Goal: Information Seeking & Learning: Compare options

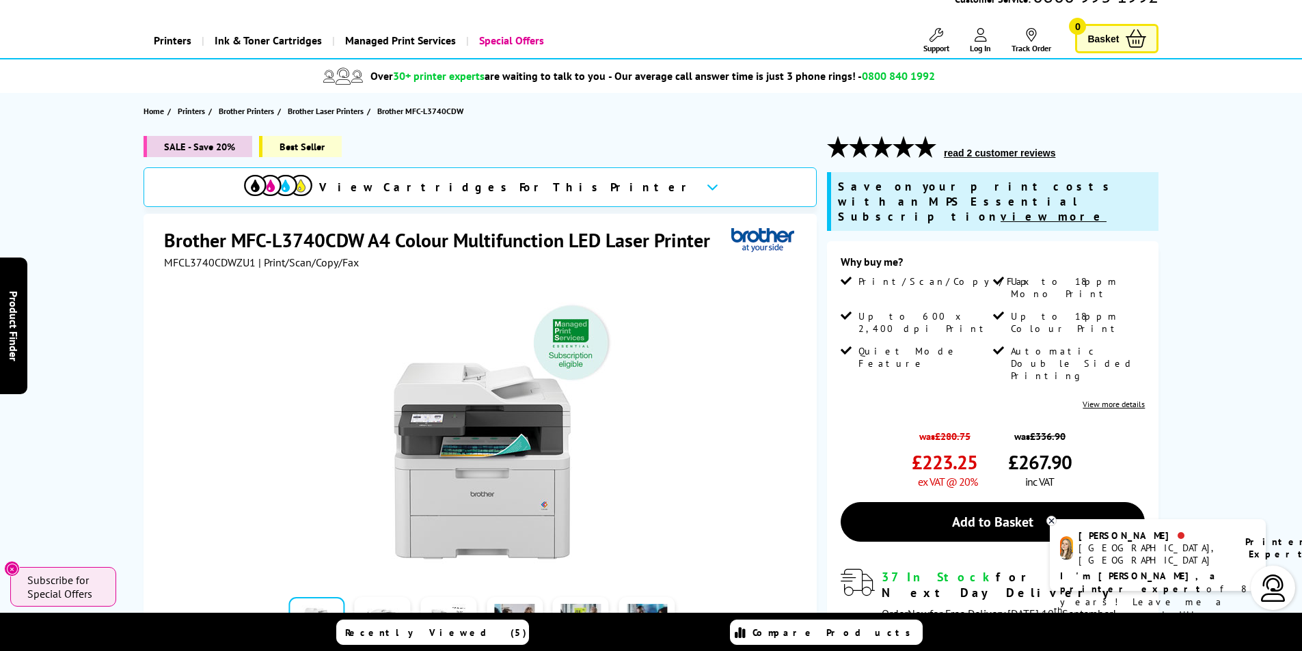
scroll to position [137, 0]
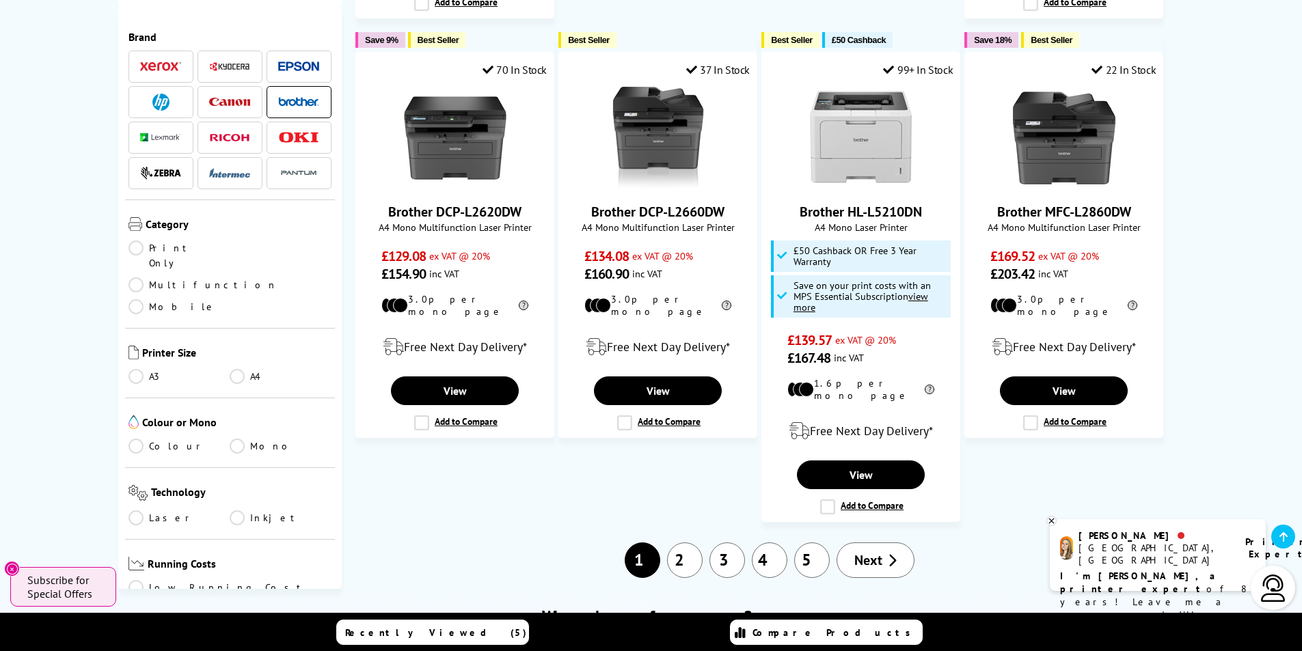
scroll to position [1408, 0]
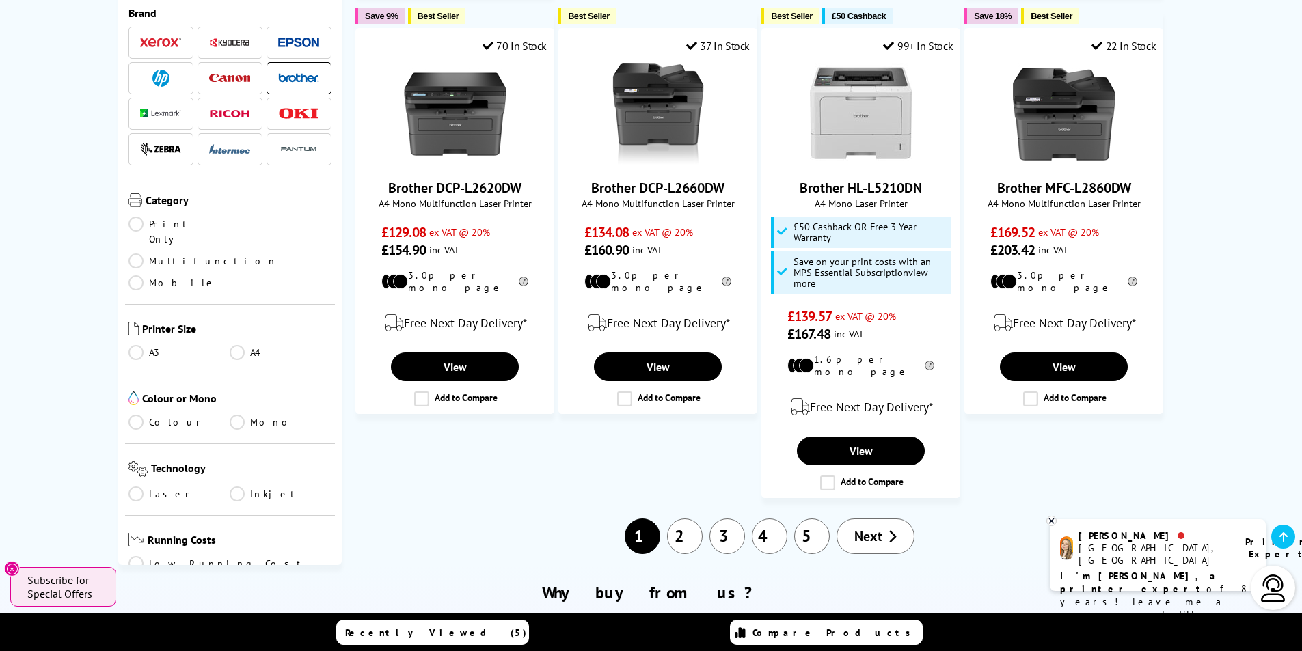
click at [687, 519] on link "2" at bounding box center [685, 537] width 36 height 36
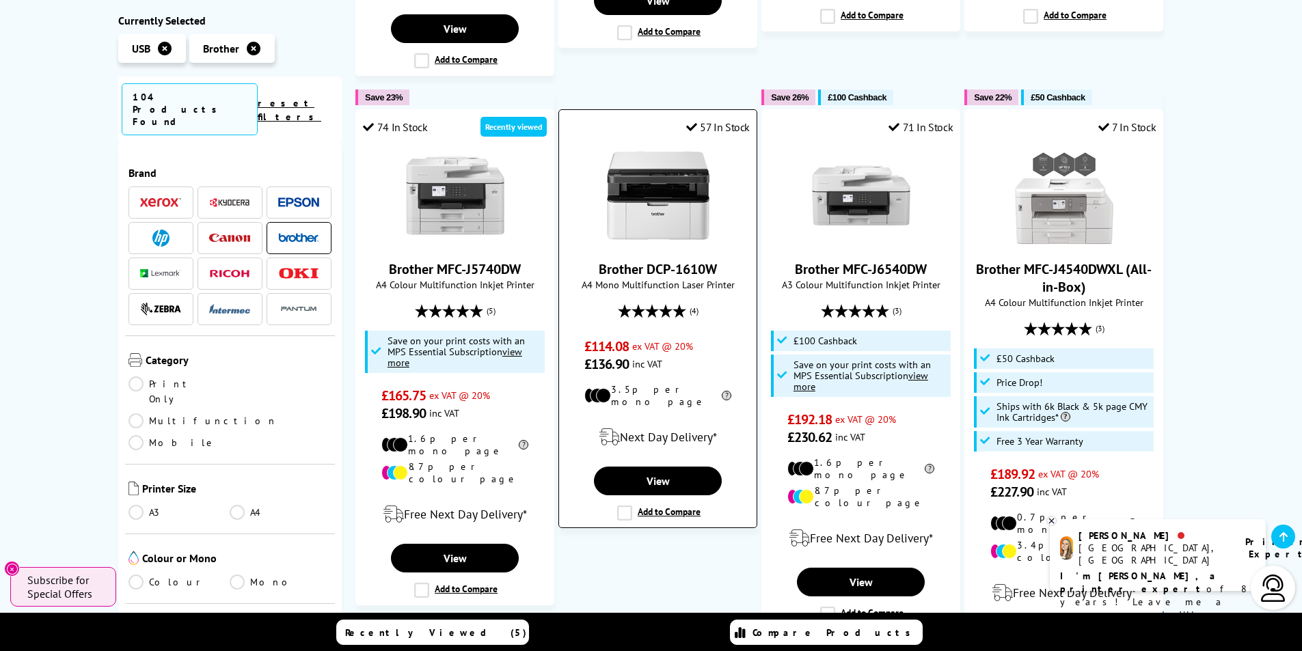
scroll to position [1230, 0]
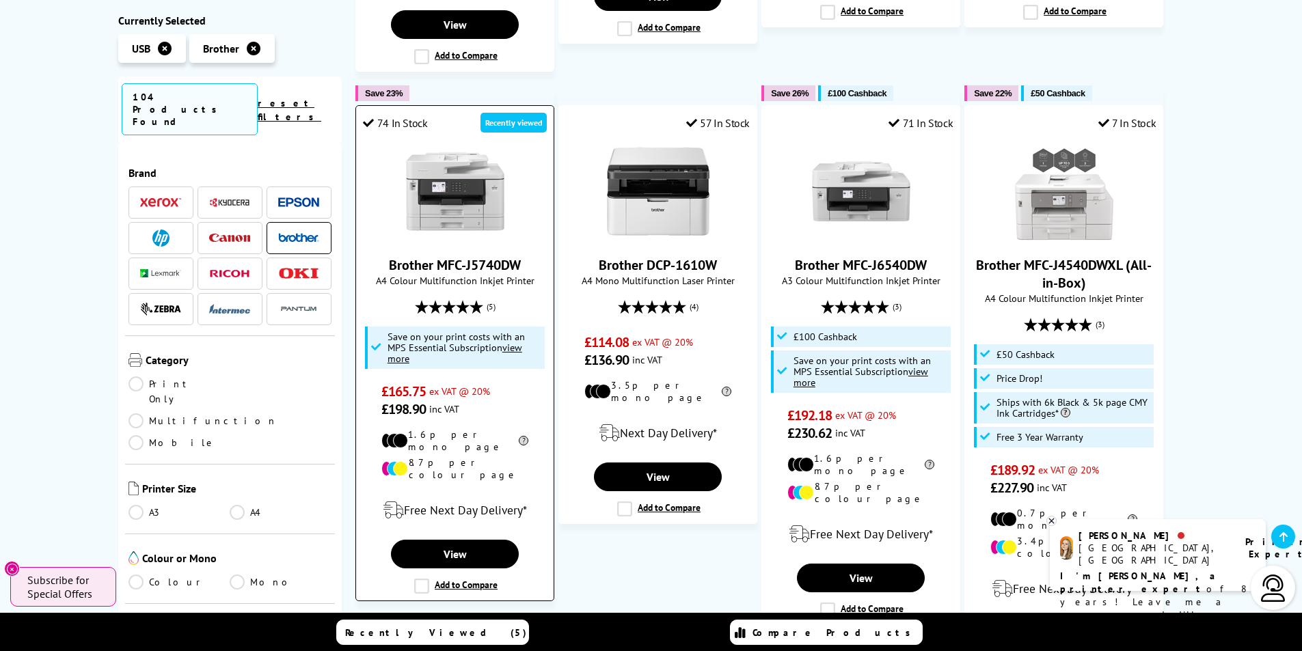
click at [471, 182] on img at bounding box center [455, 191] width 103 height 103
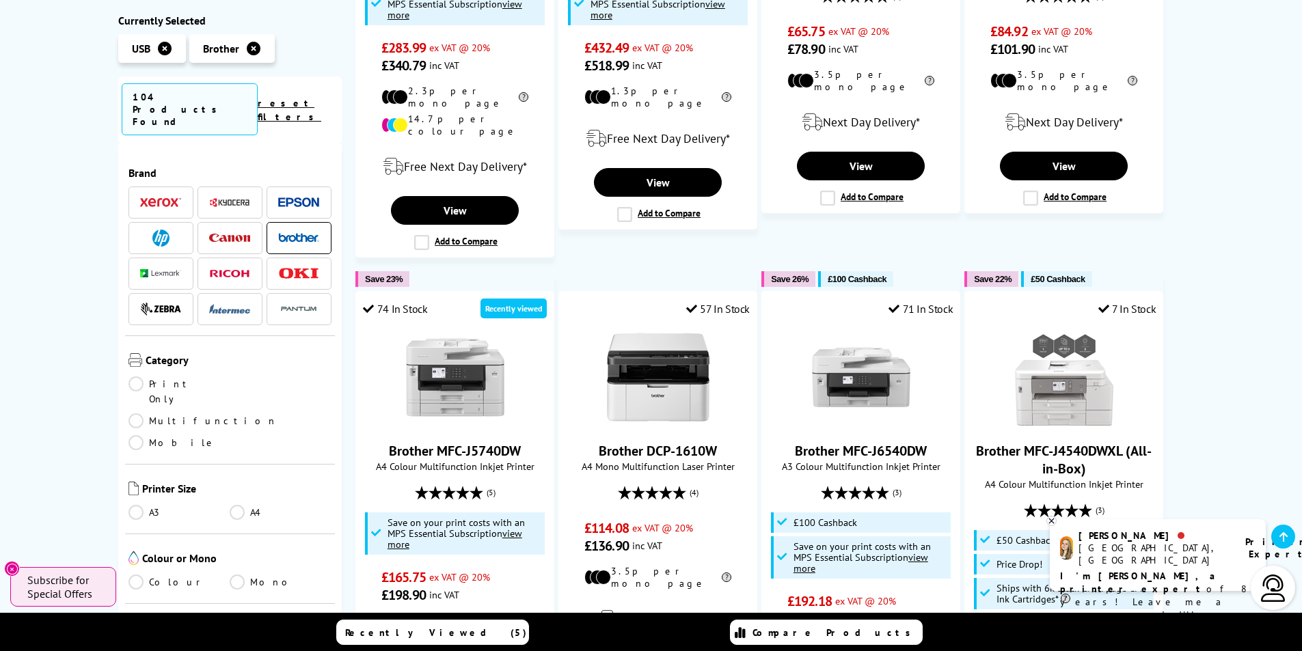
scroll to position [1049, 0]
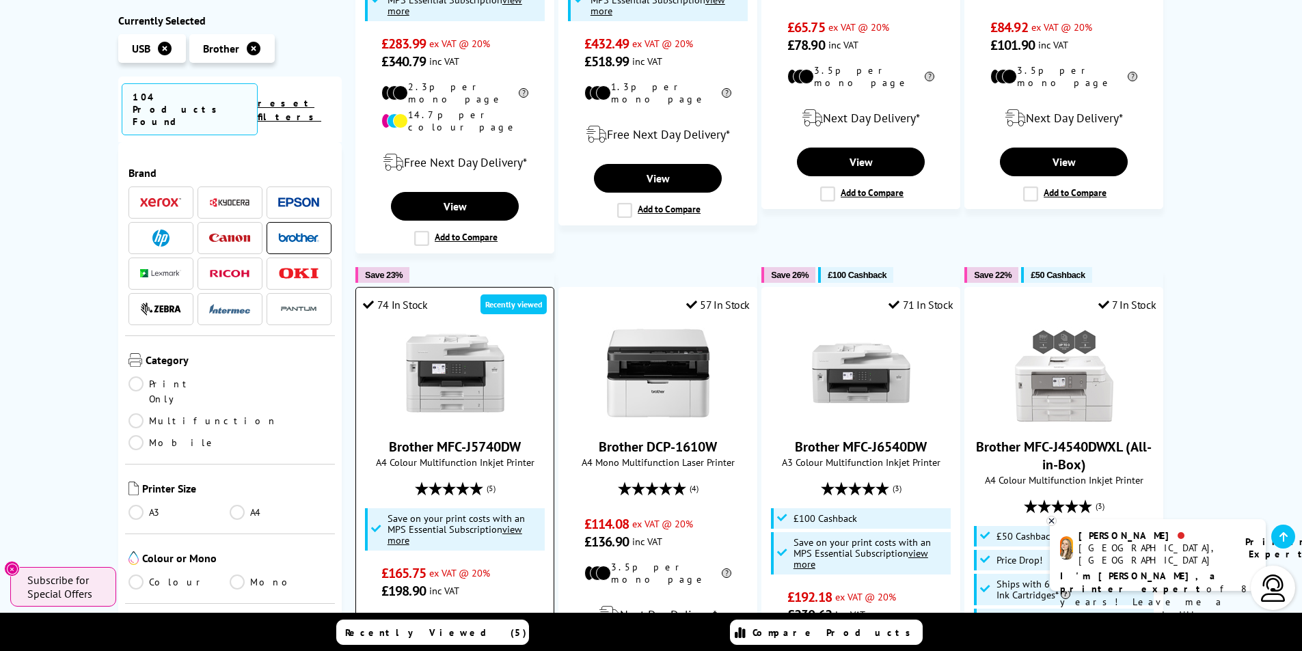
click at [463, 360] on img at bounding box center [455, 373] width 103 height 103
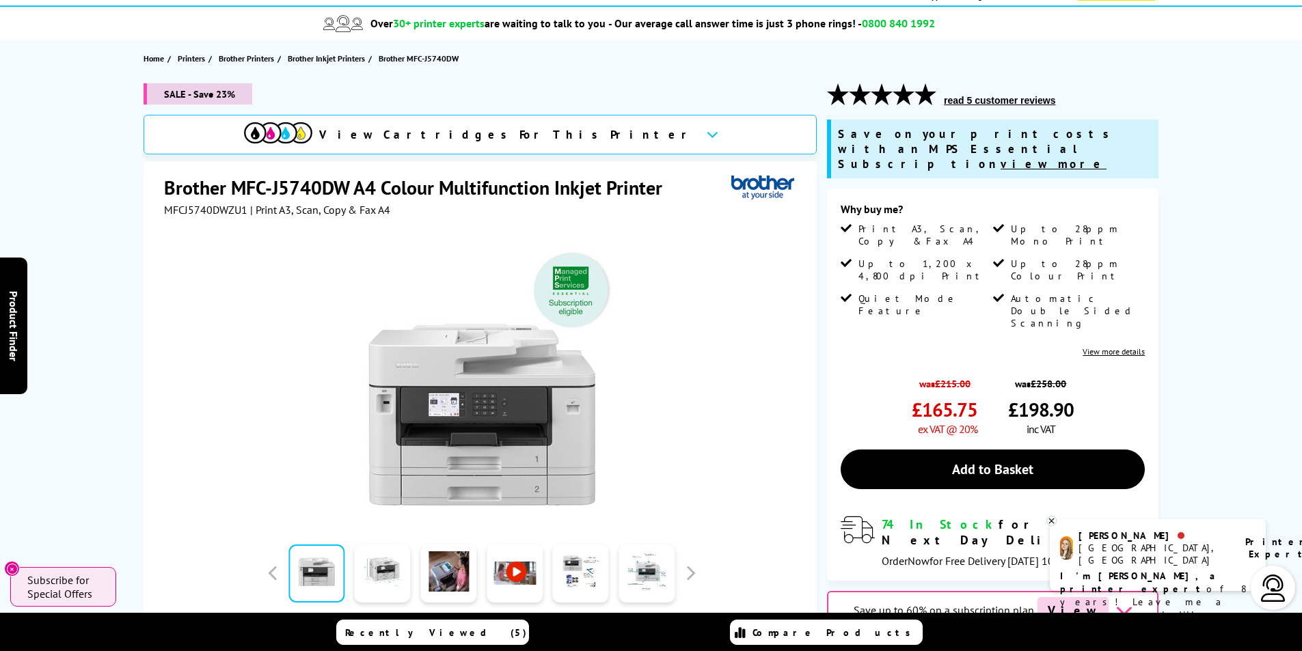
scroll to position [137, 0]
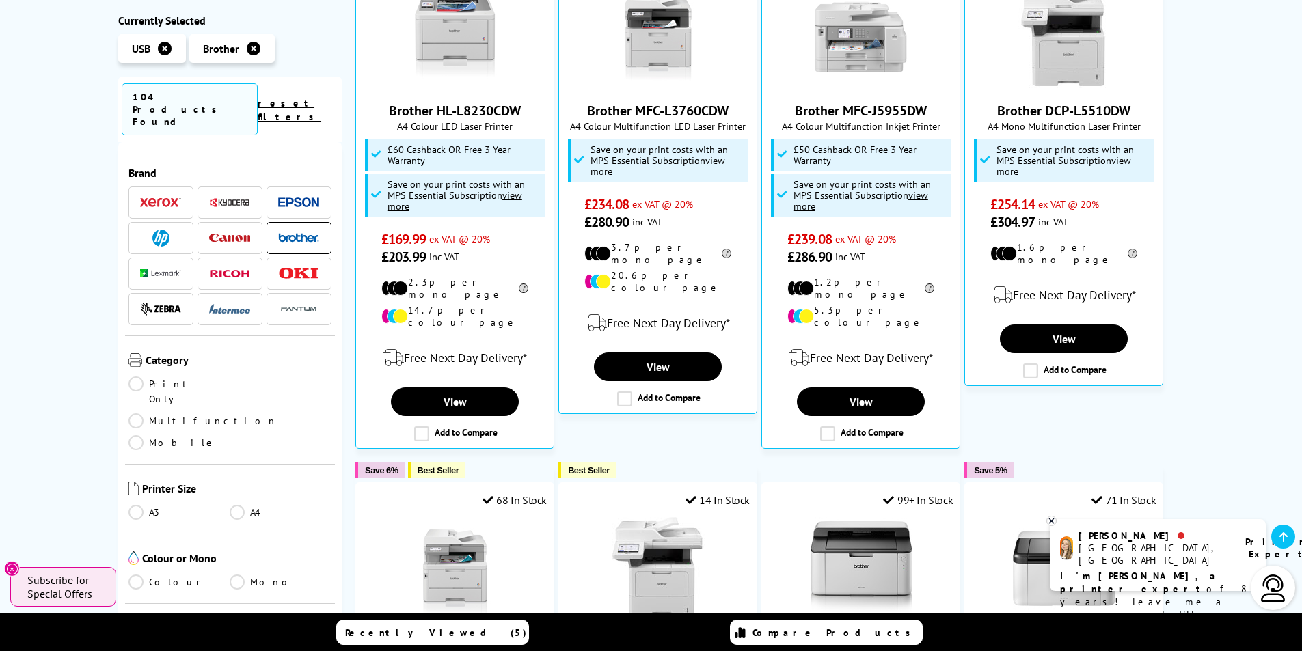
scroll to position [238, 0]
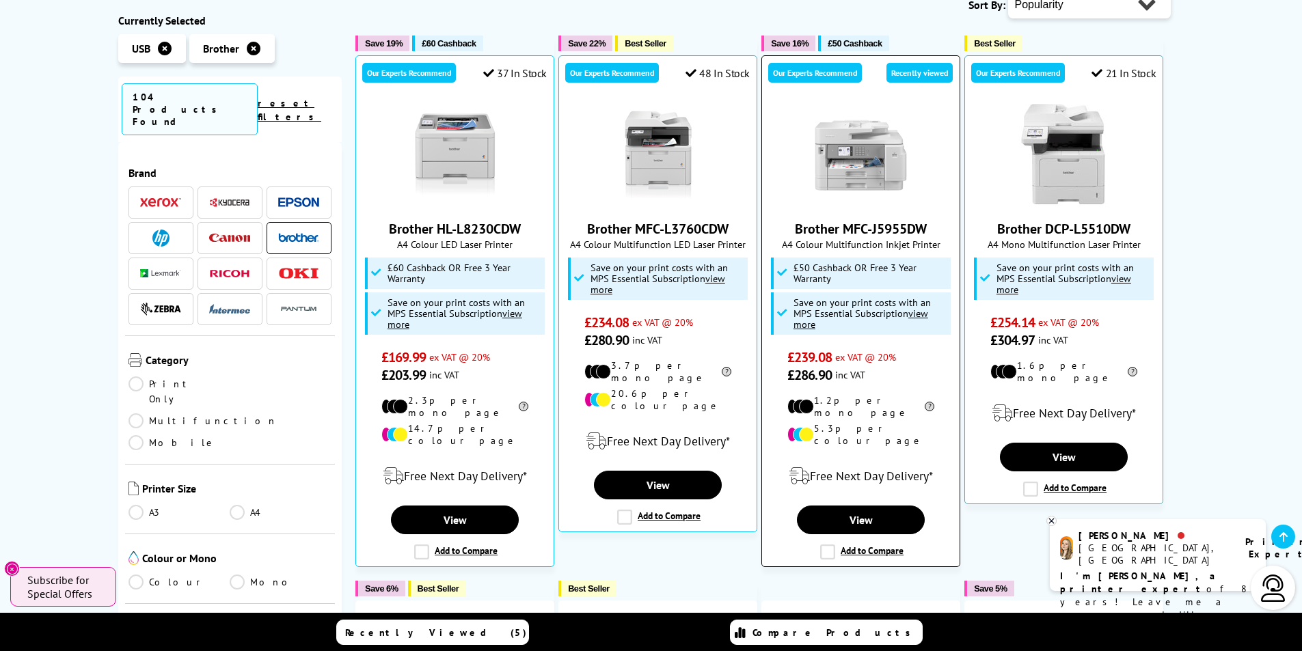
click at [861, 176] on img at bounding box center [861, 155] width 103 height 103
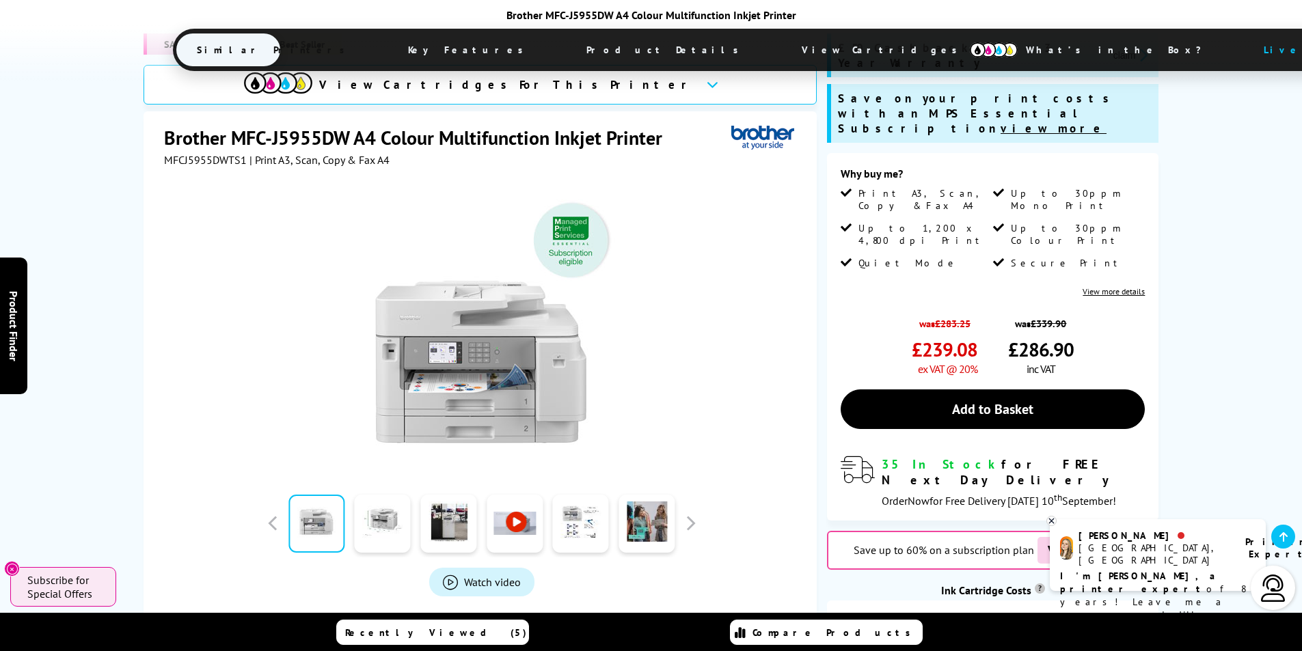
scroll to position [273, 0]
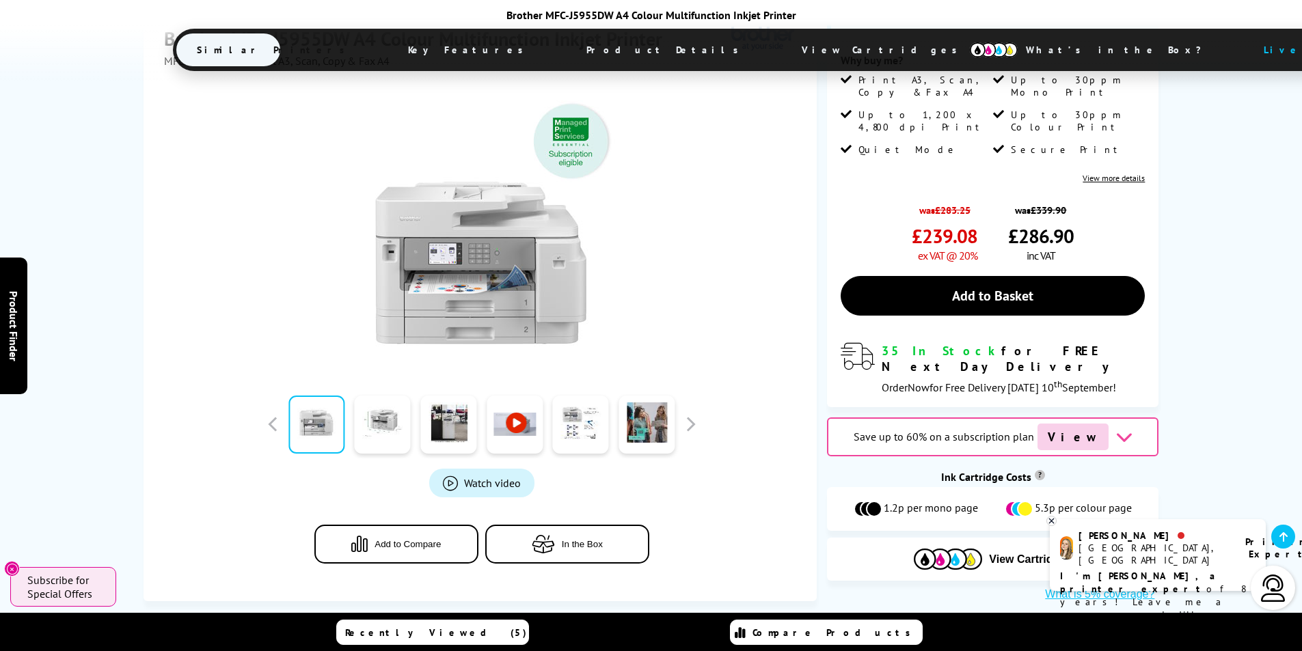
click at [566, 49] on span "Product Details" at bounding box center [666, 49] width 200 height 33
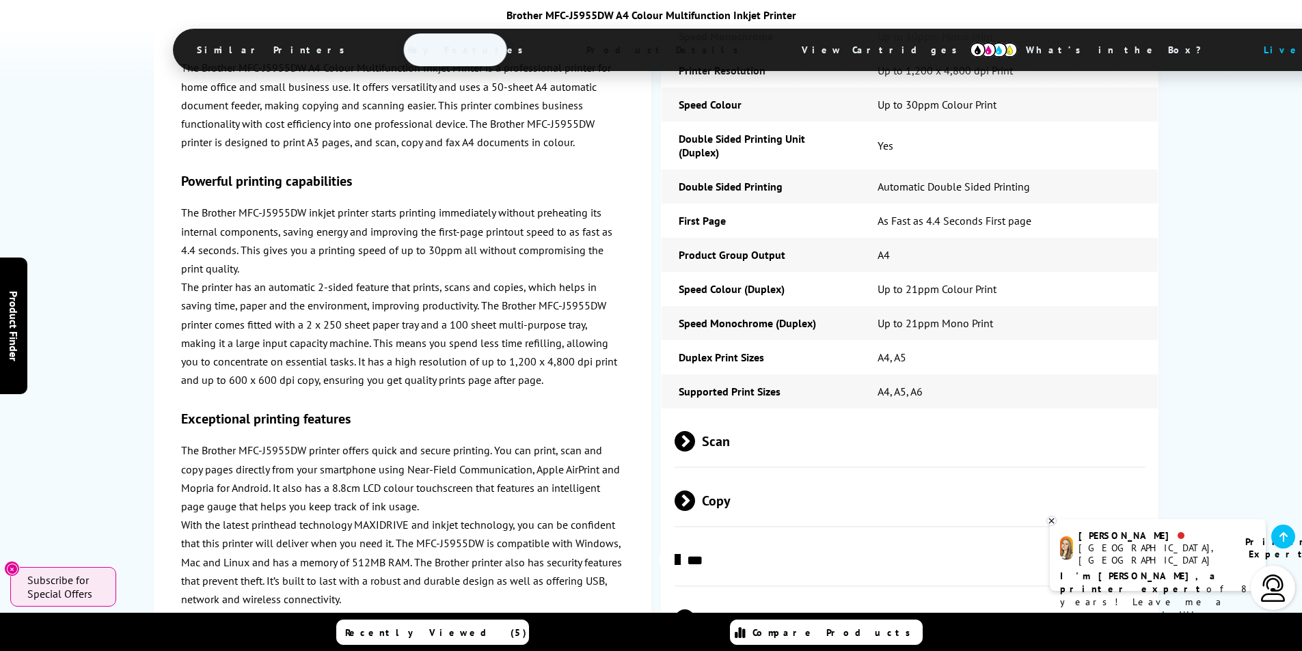
scroll to position [3329, 0]
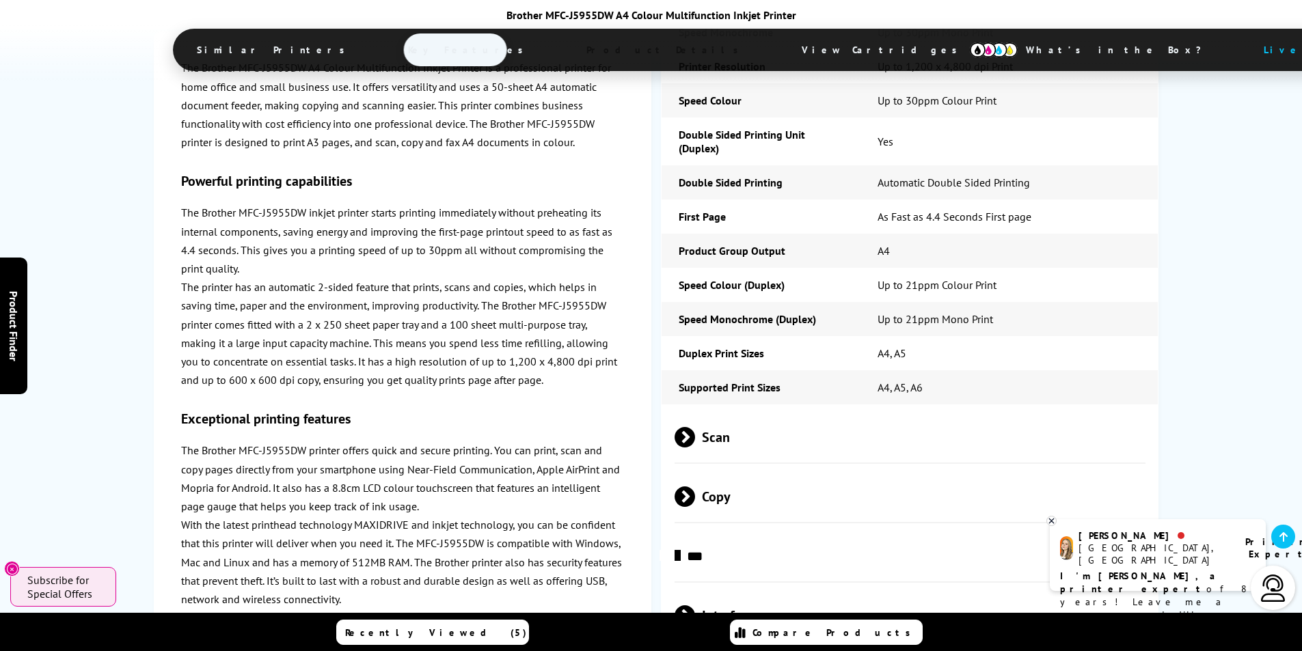
click at [695, 606] on span at bounding box center [695, 616] width 0 height 21
click at [640, 409] on div "The Brother MFC-J5955DW A4 Colour Multifunction Inkjet Printer is a professiona…" at bounding box center [403, 481] width 498 height 900
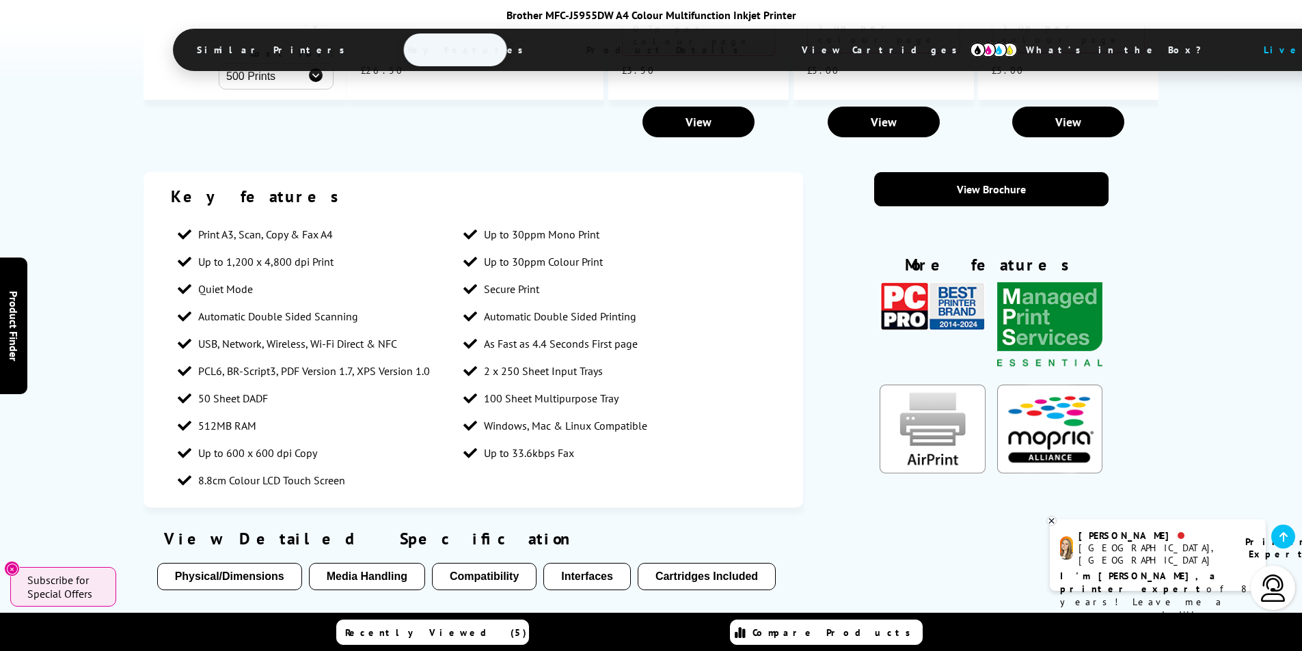
scroll to position [2217, 0]
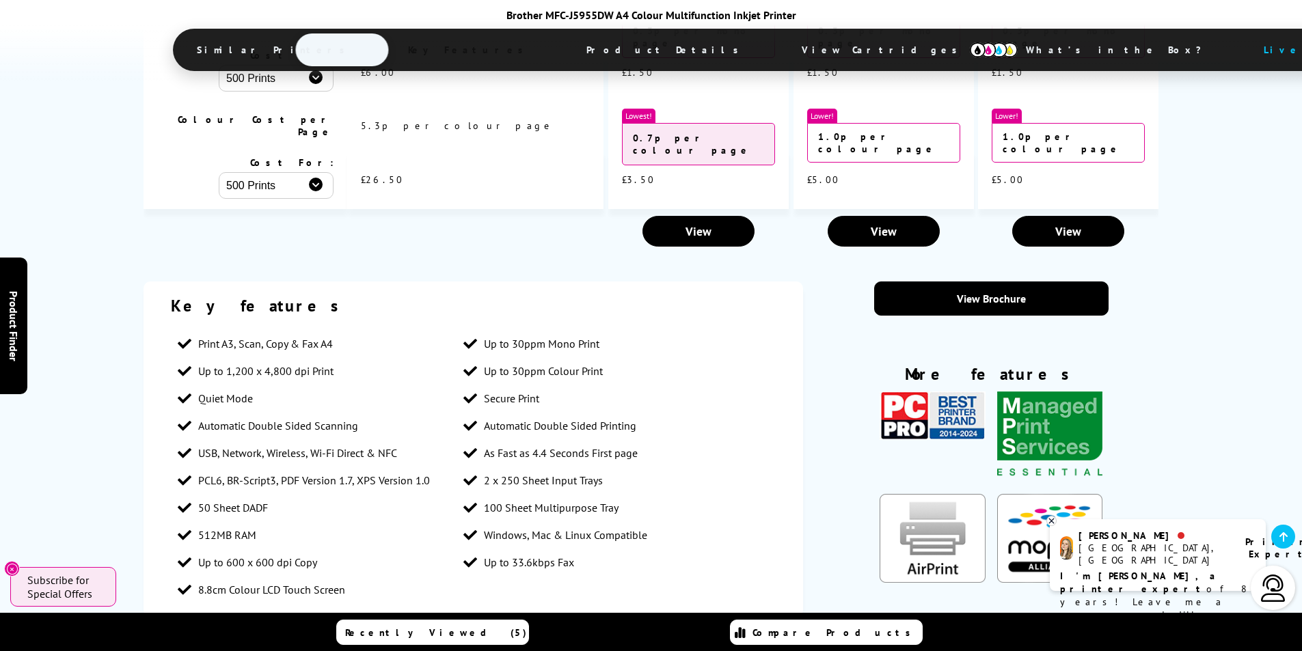
click at [566, 49] on span "Product Details" at bounding box center [666, 49] width 200 height 33
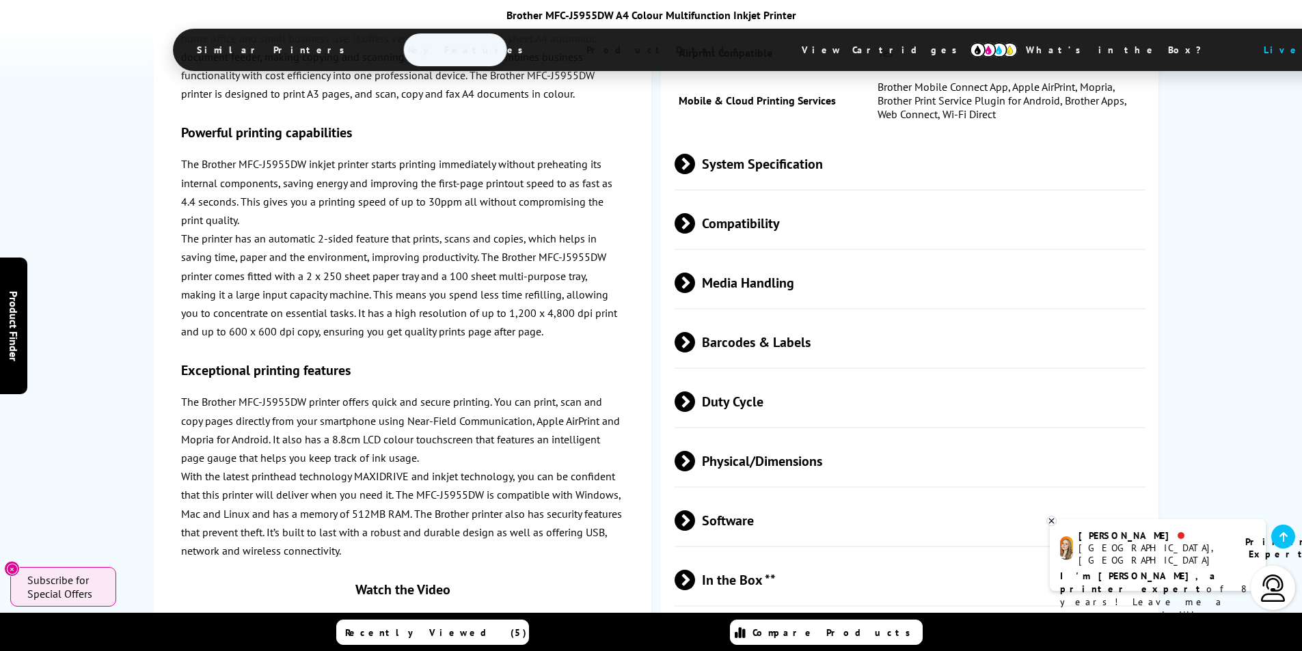
scroll to position [4140, 0]
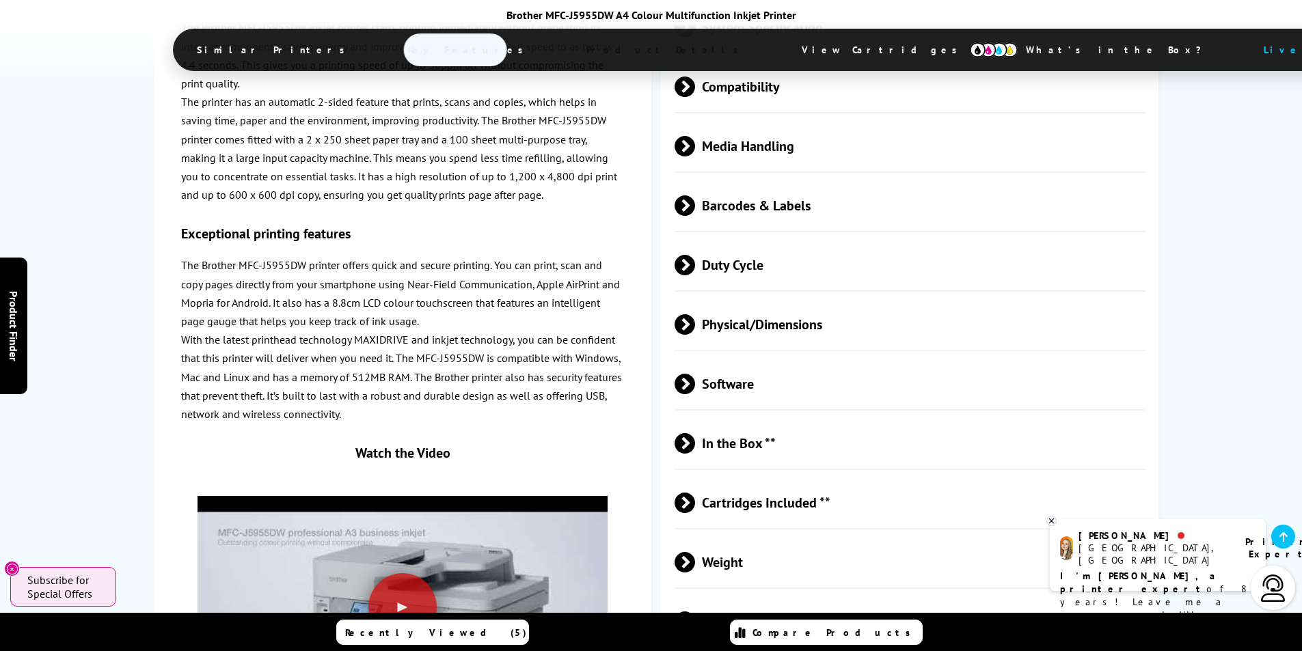
click at [695, 493] on span at bounding box center [695, 503] width 0 height 21
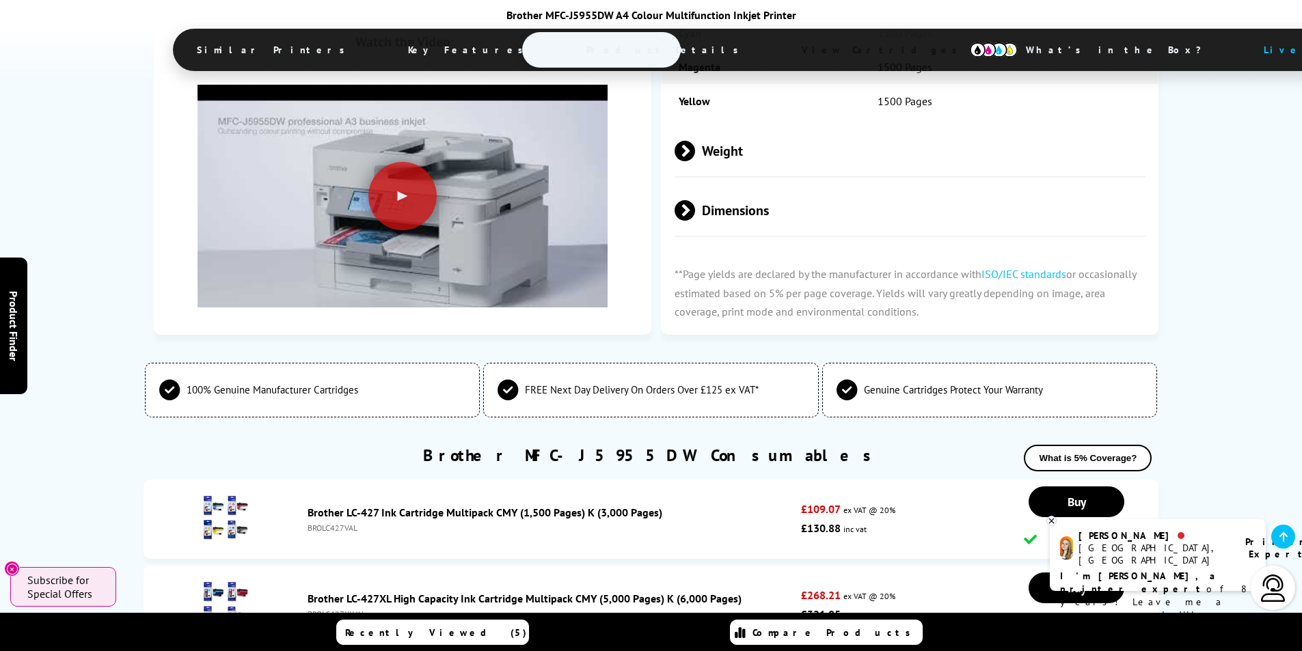
scroll to position [4618, 0]
